Goal: Information Seeking & Learning: Learn about a topic

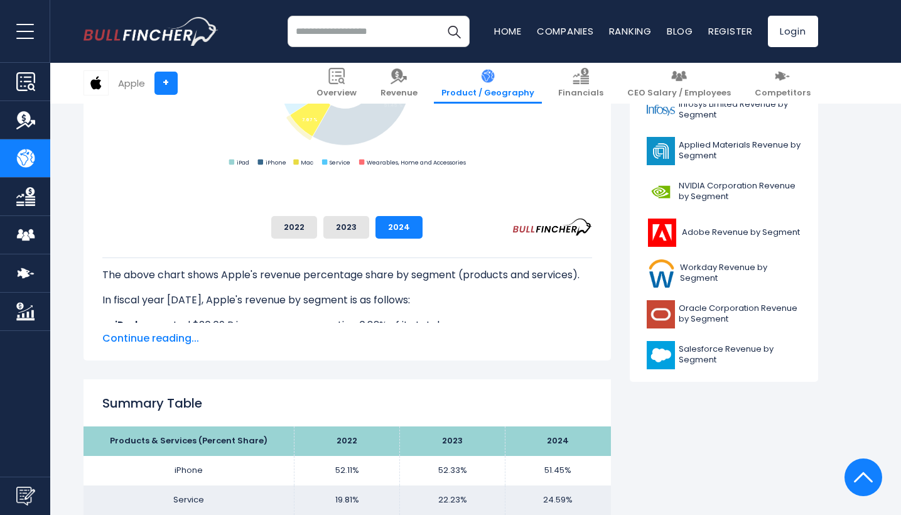
scroll to position [500, 0]
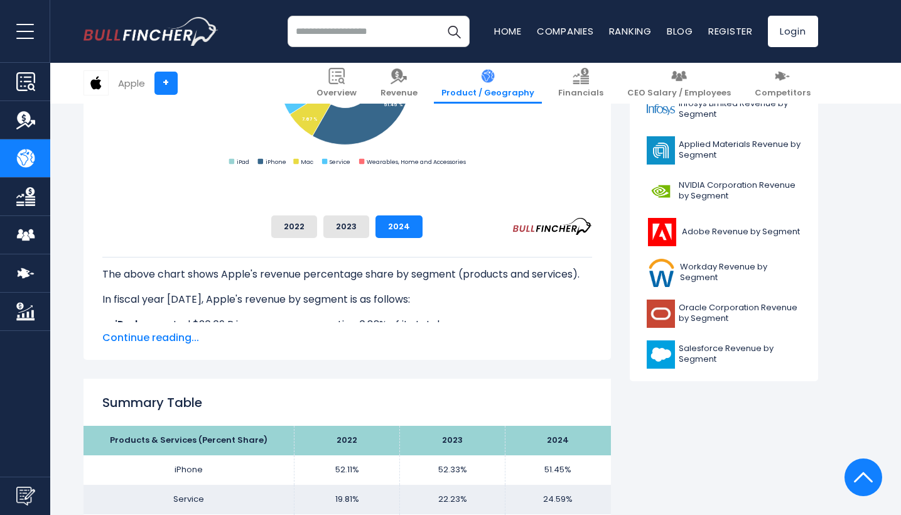
click at [149, 343] on span "Continue reading..." at bounding box center [347, 337] width 490 height 15
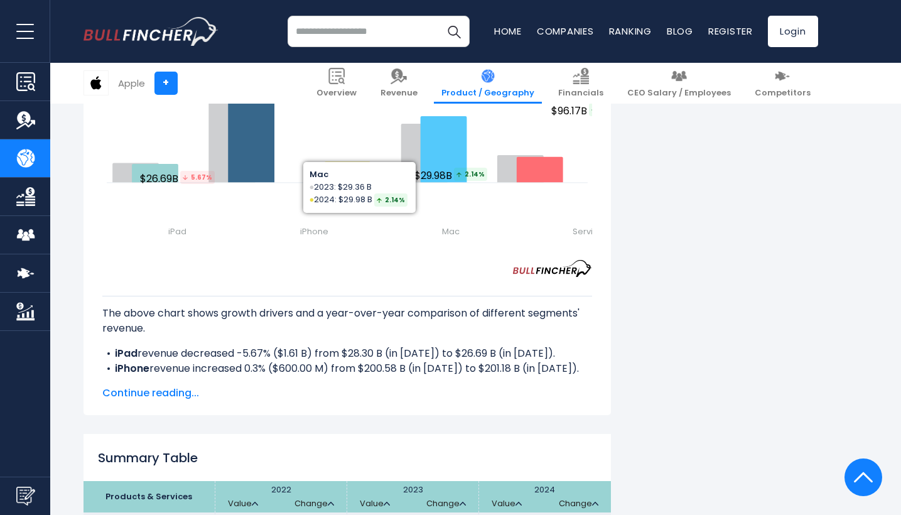
scroll to position [1797, 0]
click at [167, 386] on span "Continue reading..." at bounding box center [347, 393] width 490 height 15
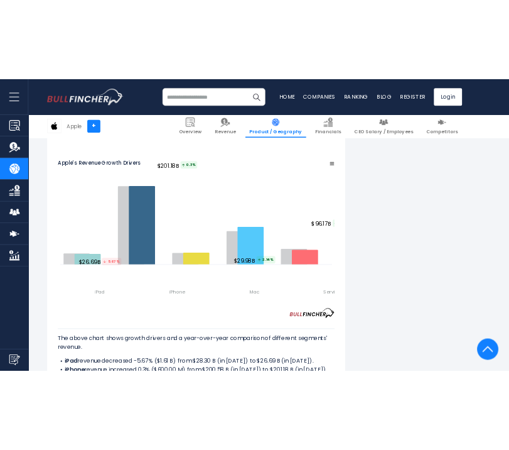
scroll to position [1612, 0]
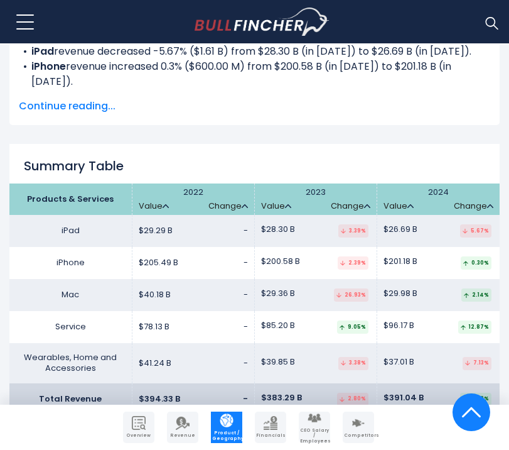
scroll to position [2115, 0]
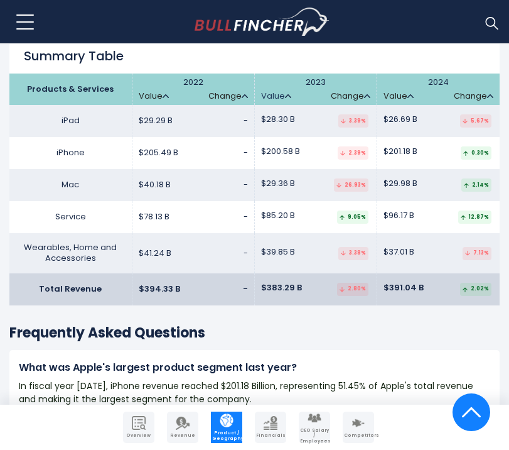
click at [283, 91] on link "Value" at bounding box center [276, 96] width 30 height 11
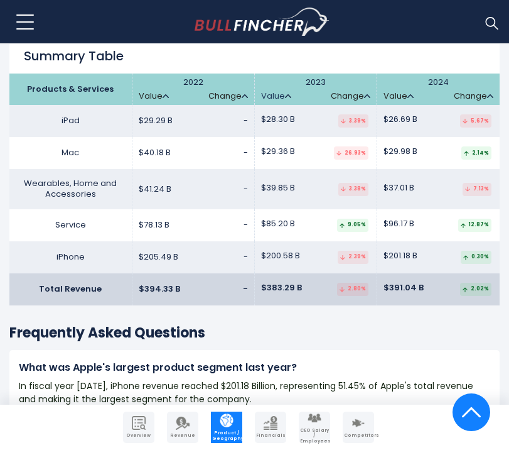
click at [283, 91] on link "Value" at bounding box center [276, 96] width 30 height 11
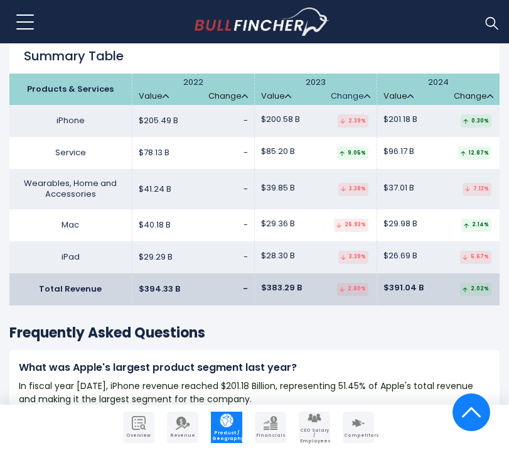
click at [354, 95] on link "Change" at bounding box center [351, 96] width 40 height 11
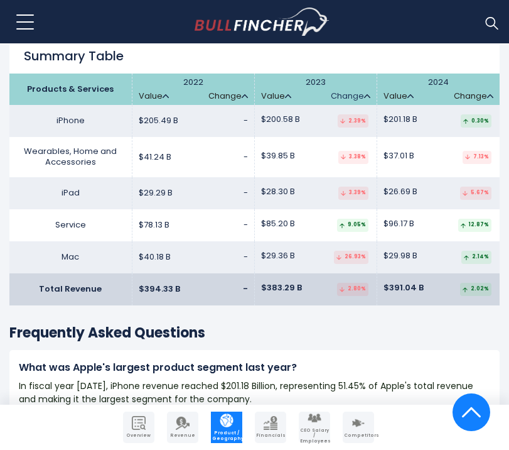
click at [354, 95] on link "Change" at bounding box center [351, 96] width 40 height 11
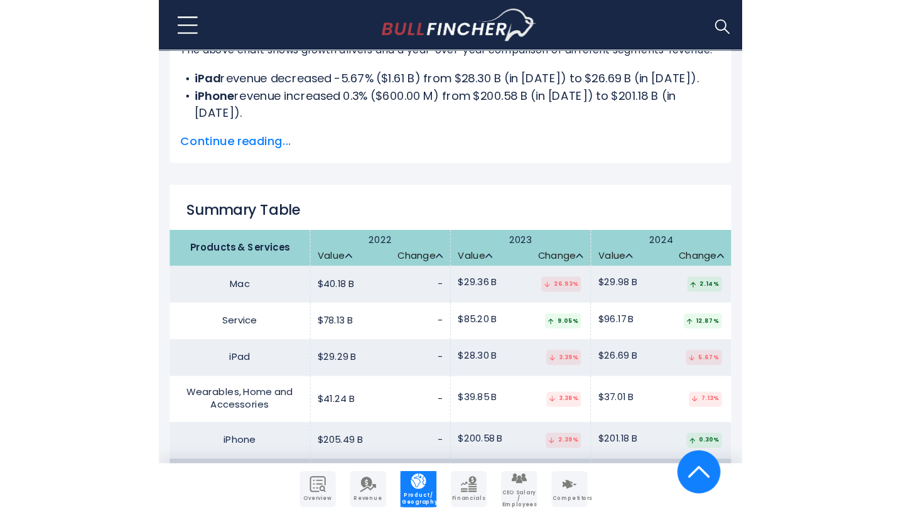
scroll to position [1942, 0]
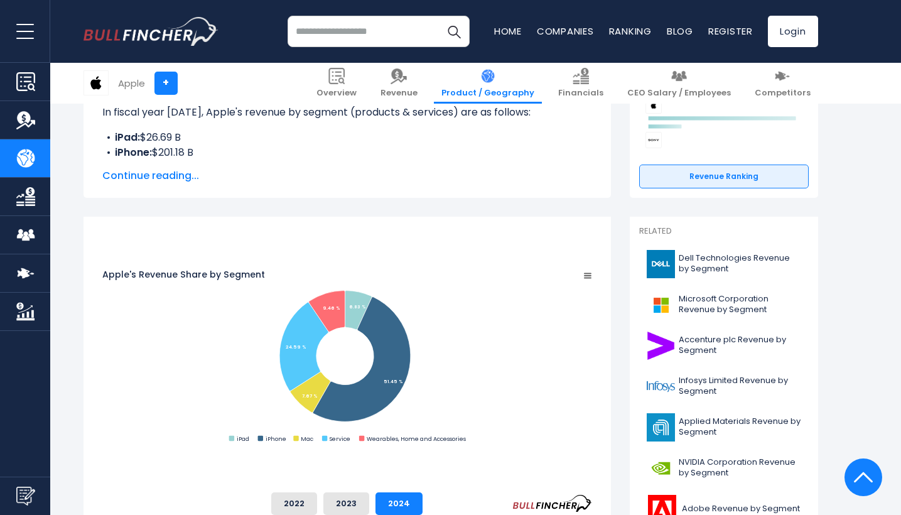
scroll to position [111, 0]
